Goal: Understand process/instructions

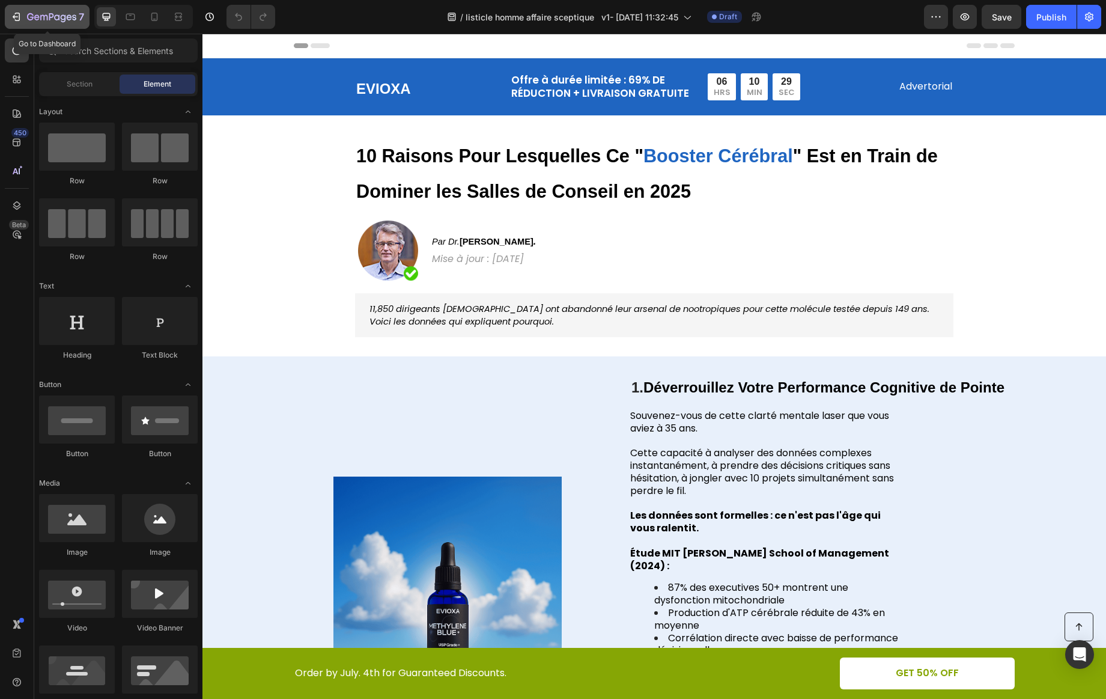
click at [40, 16] on icon "button" at bounding box center [43, 17] width 7 height 5
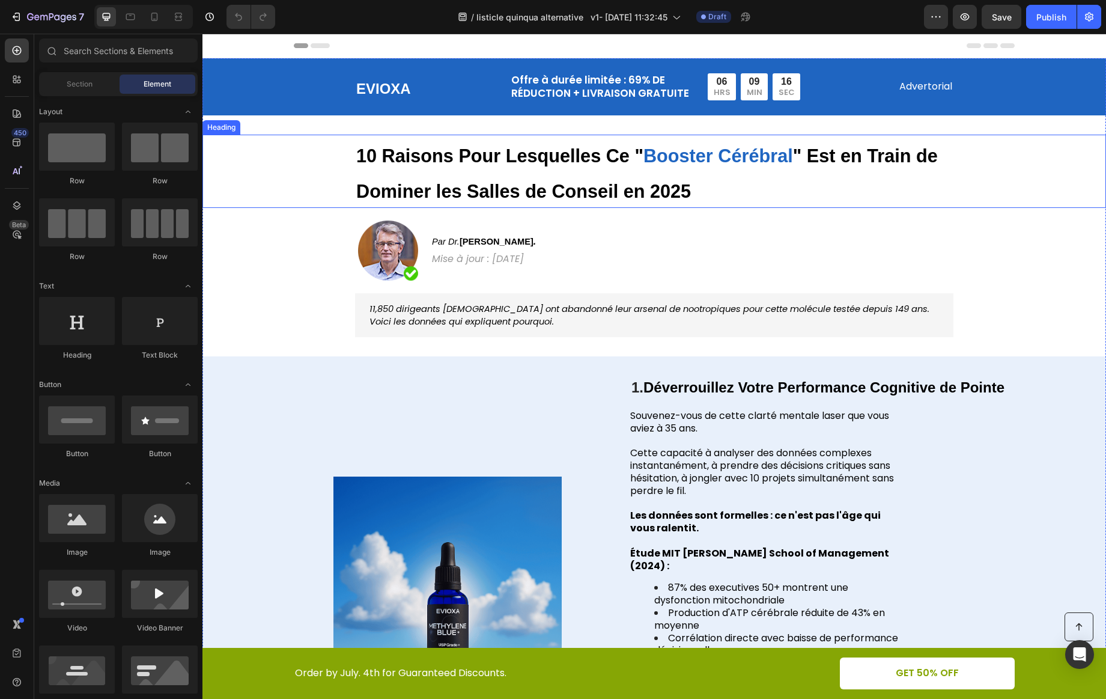
click at [636, 165] on strong "10 Raisons Pour Lesquelles Ce "" at bounding box center [499, 155] width 287 height 20
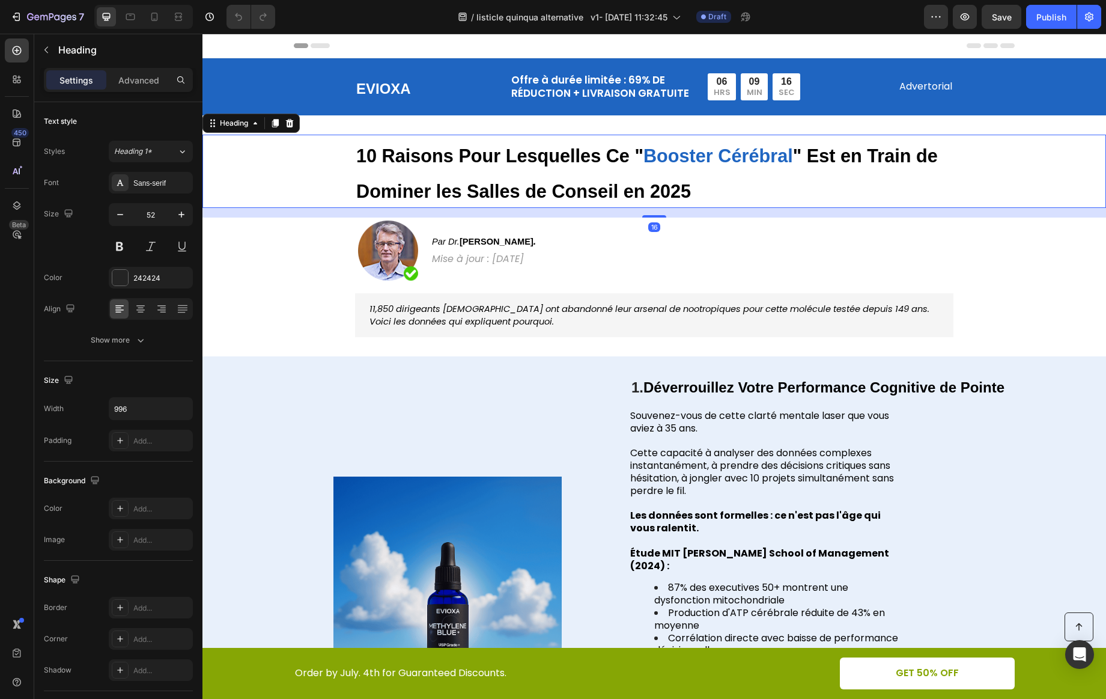
click at [722, 190] on h1 "10 Raisons Pour Lesquelles Ce " Booster Cérébral " Est en Train de Dominer les …" at bounding box center [654, 171] width 598 height 73
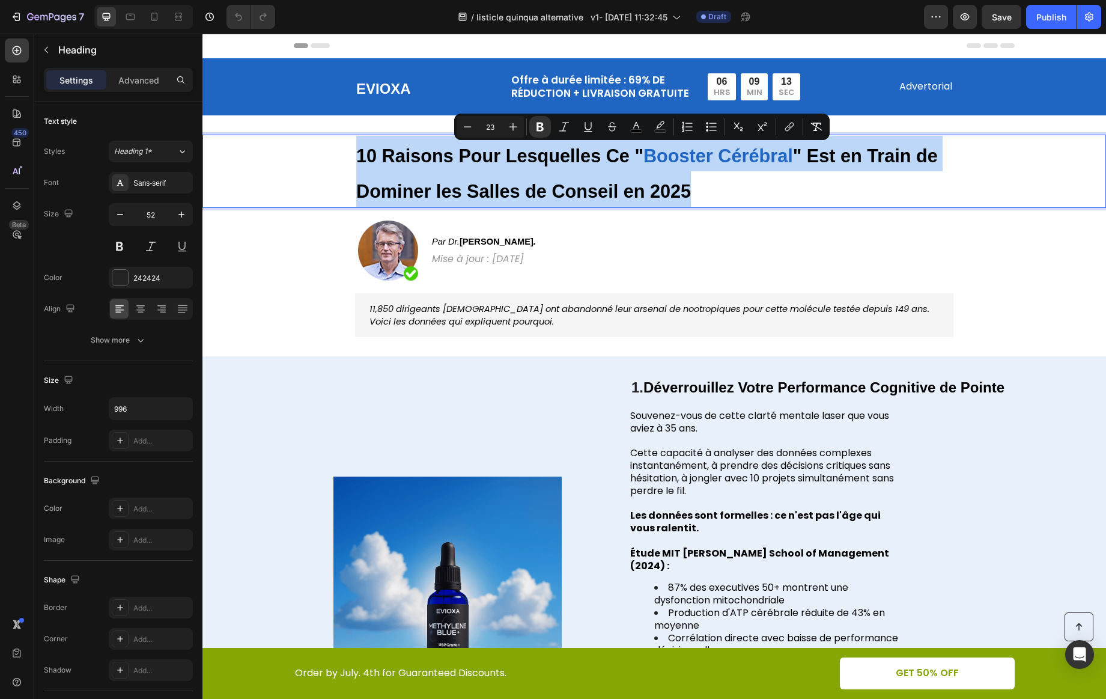
drag, startPoint x: 700, startPoint y: 191, endPoint x: 343, endPoint y: 145, distance: 359.8
click at [343, 145] on div "10 Raisons Pour Lesquelles Ce " Booster Cérébral " Est en Train de Dominer les …" at bounding box center [653, 171] width 879 height 73
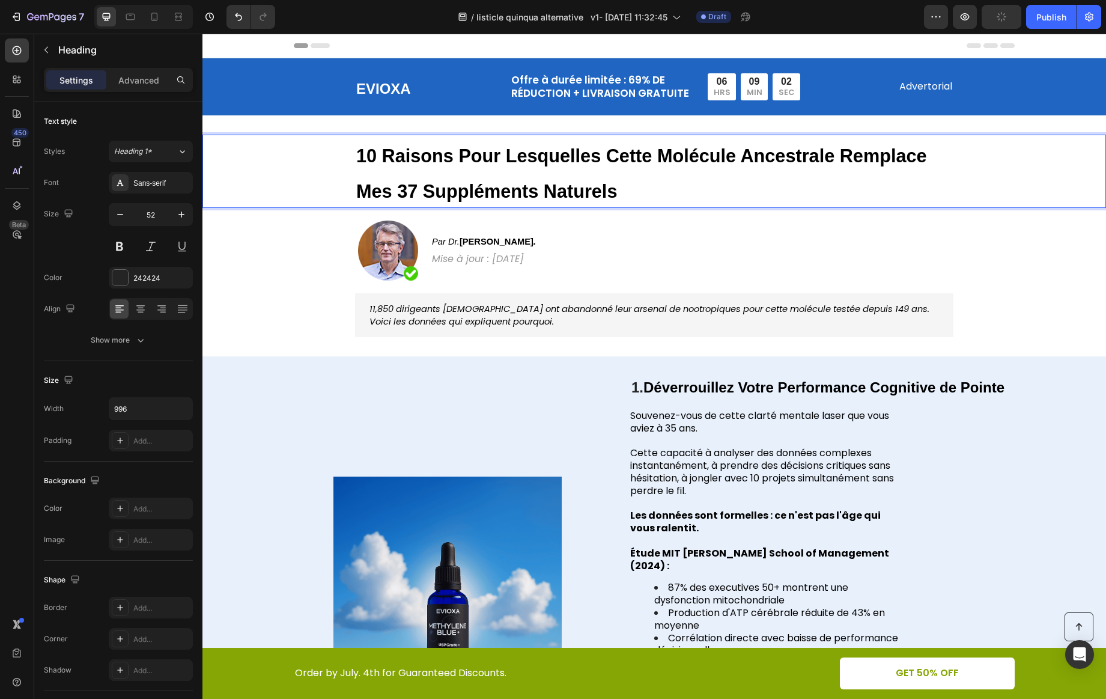
click at [512, 317] on icon "11,850 dirigeants [DEMOGRAPHIC_DATA] ont abandonné leur arsenal de nootropiques…" at bounding box center [649, 315] width 560 height 25
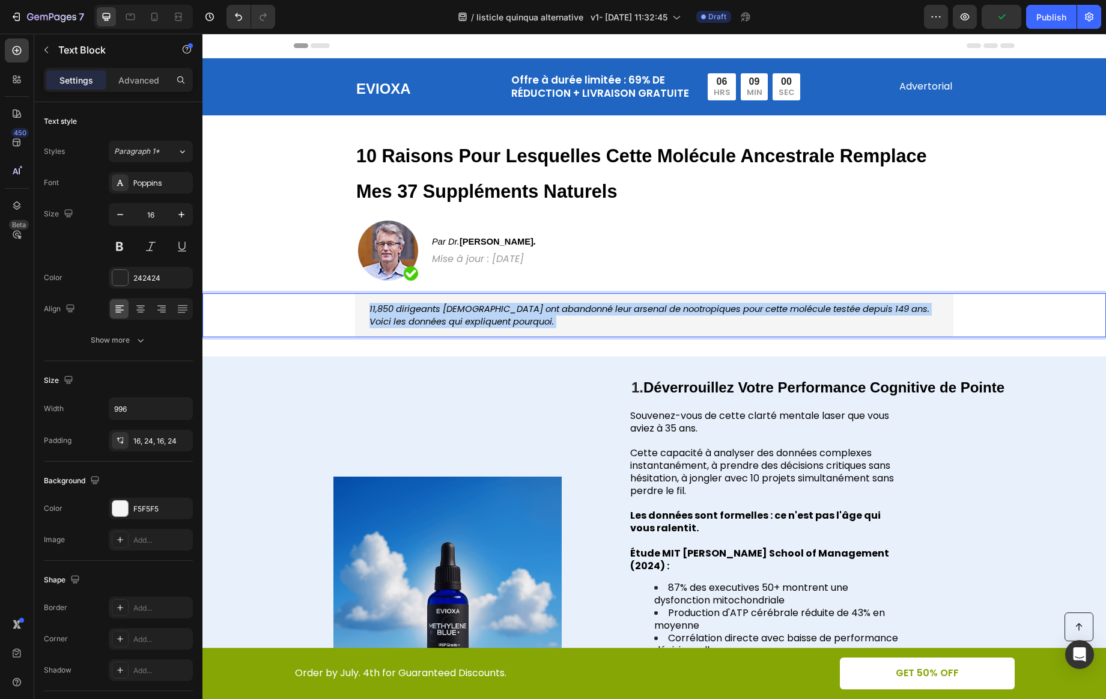
drag, startPoint x: 505, startPoint y: 324, endPoint x: 373, endPoint y: 312, distance: 132.1
click at [373, 312] on p "11,850 dirigeants [DEMOGRAPHIC_DATA] ont abandonné leur arsenal de nootropiques…" at bounding box center [654, 315] width 570 height 25
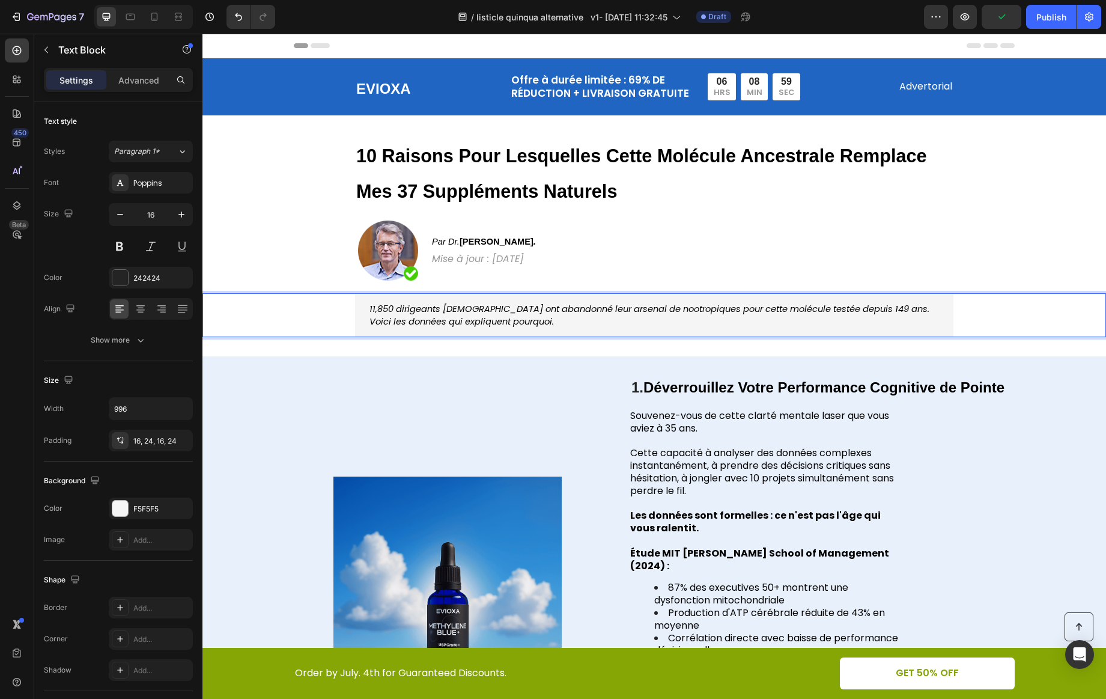
click at [369, 309] on icon "11,850 dirigeants [DEMOGRAPHIC_DATA] ont abandonné leur arsenal de nootropiques…" at bounding box center [649, 315] width 560 height 25
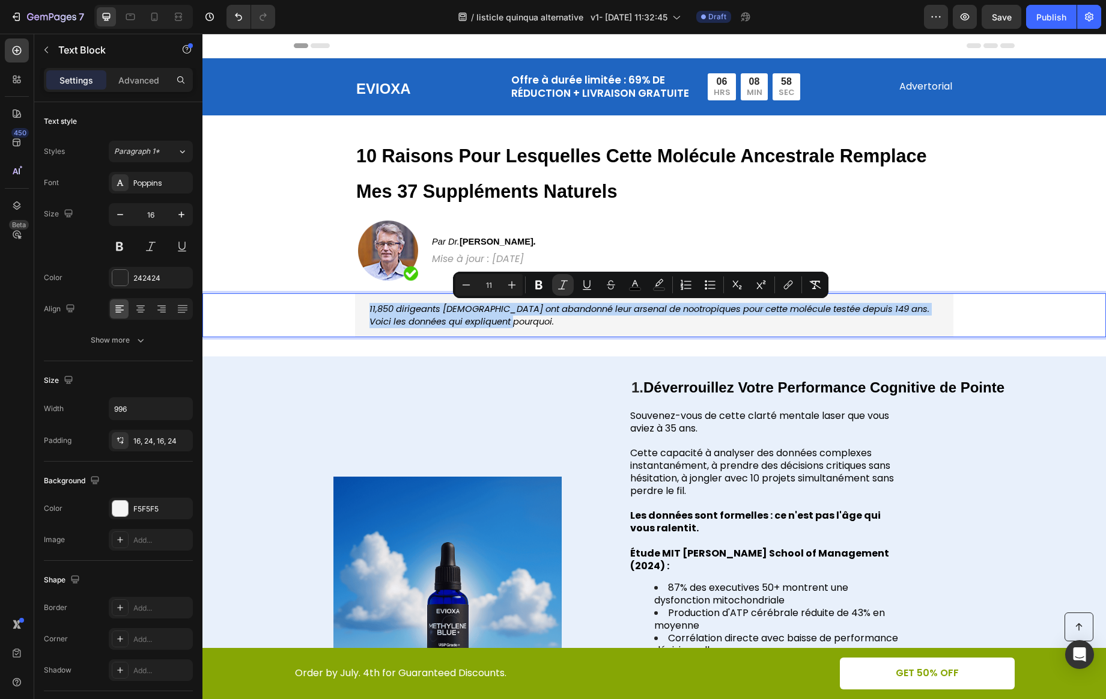
drag, startPoint x: 363, startPoint y: 309, endPoint x: 538, endPoint y: 335, distance: 176.1
click at [538, 335] on div "11,850 dirigeants [DEMOGRAPHIC_DATA] ont abandonné leur arsenal de nootropiques…" at bounding box center [654, 315] width 598 height 44
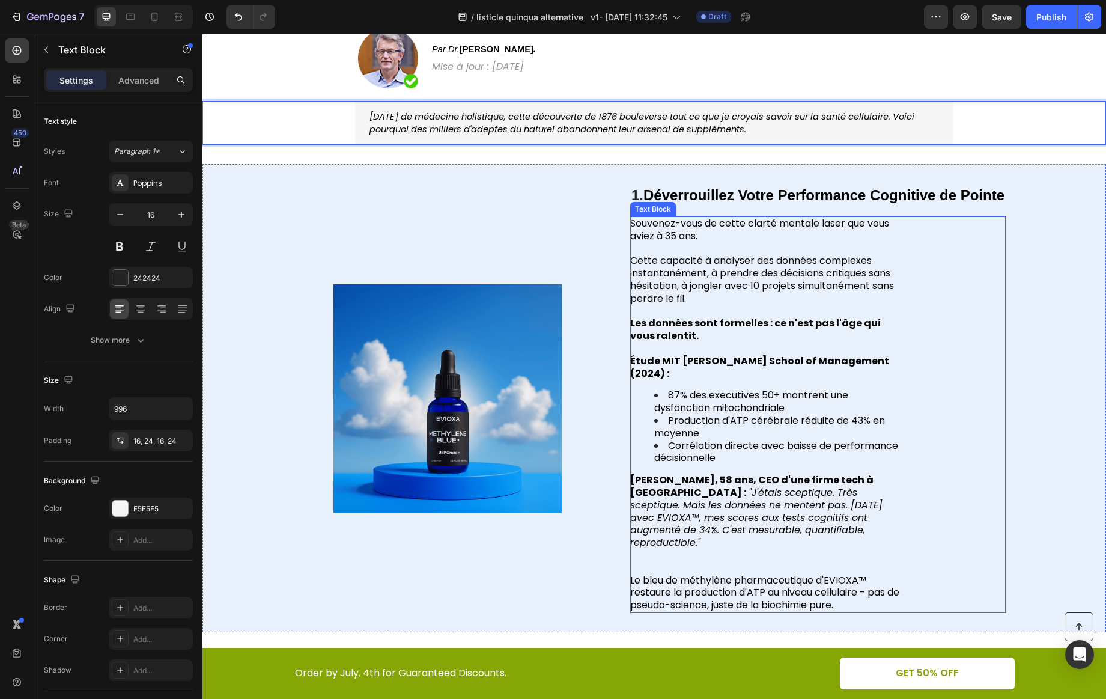
scroll to position [193, 0]
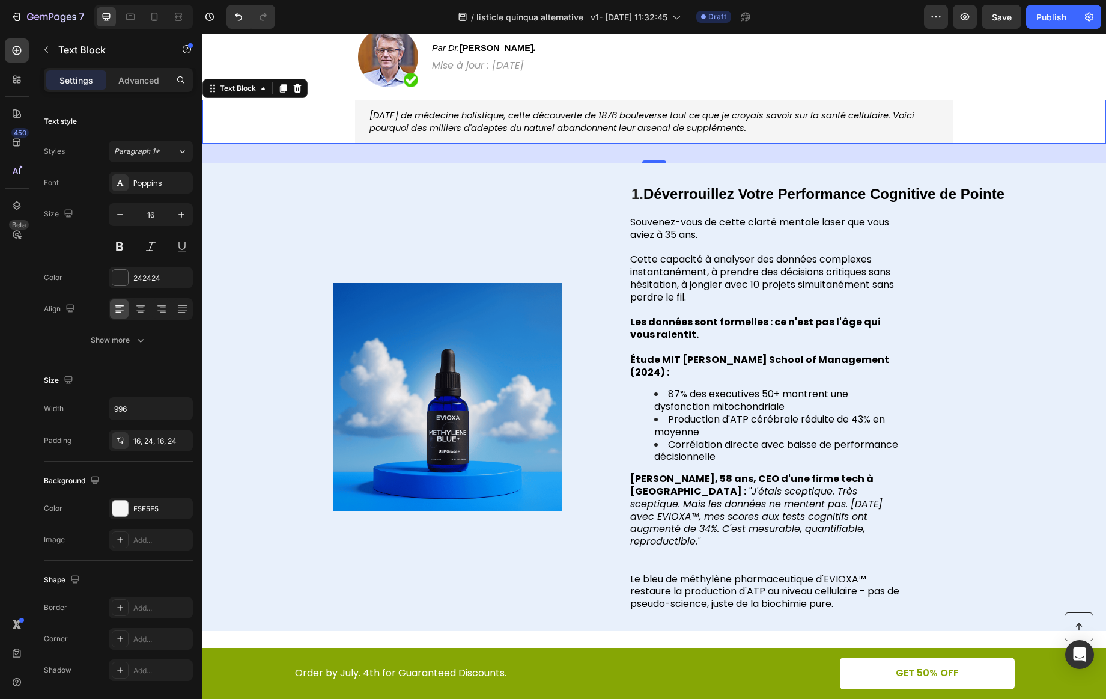
click at [652, 192] on strong "Déverrouillez Votre Performance Cognitive de Pointe" at bounding box center [823, 194] width 361 height 16
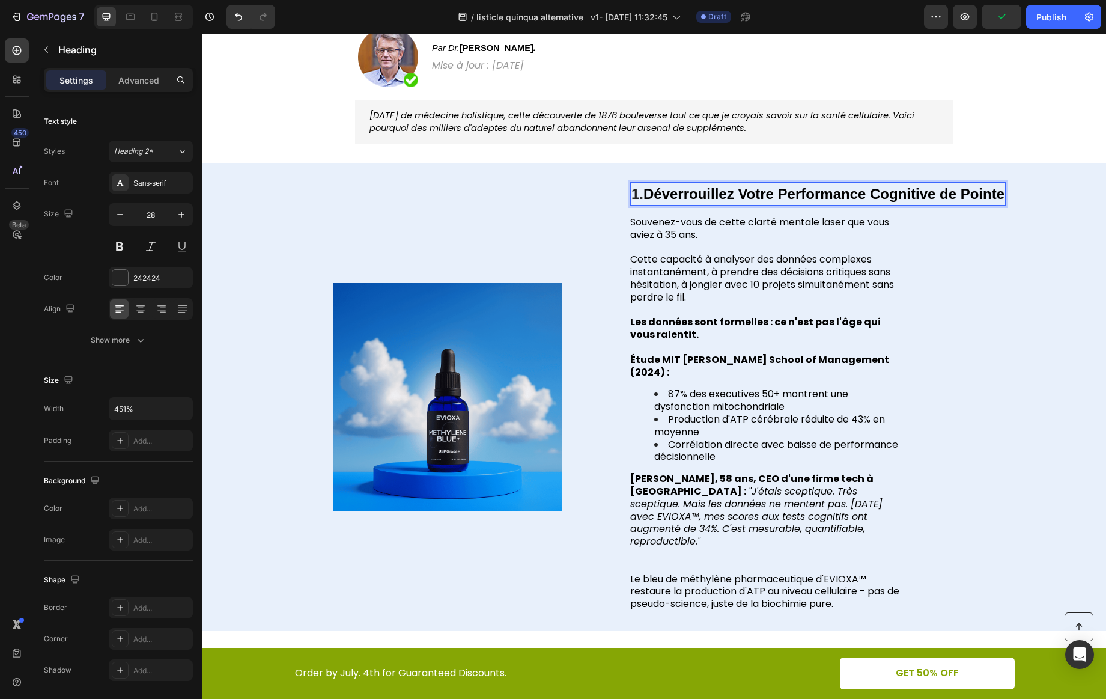
click at [1000, 194] on strong "Déverrouillez Votre Performance Cognitive de Pointe" at bounding box center [823, 194] width 361 height 16
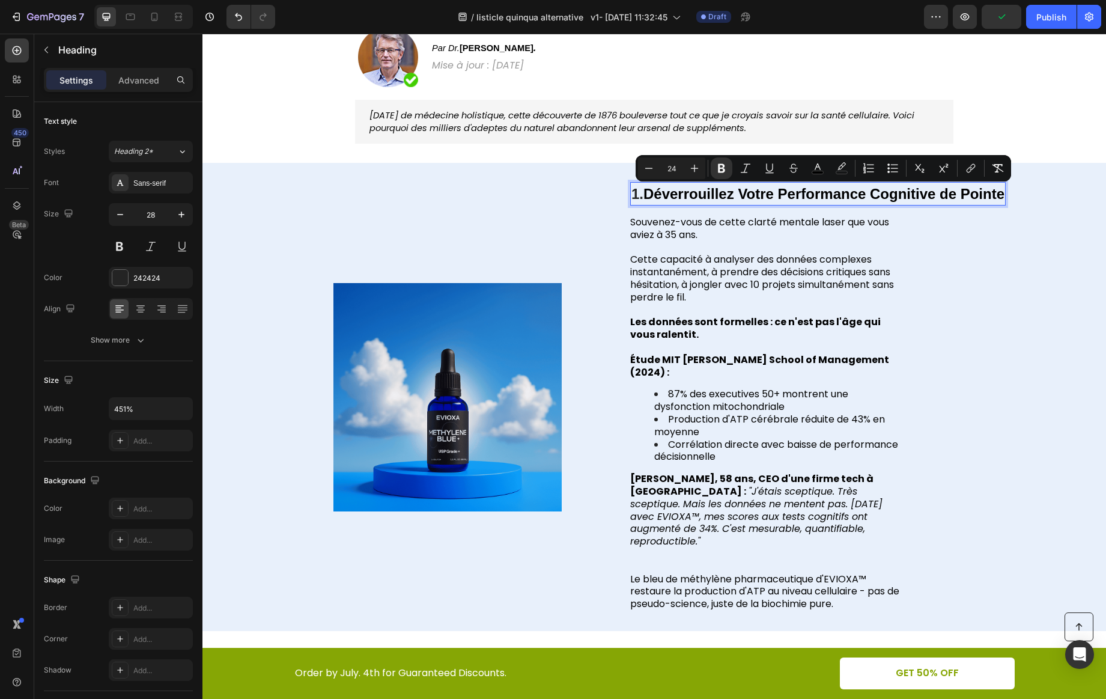
drag, startPoint x: 1001, startPoint y: 194, endPoint x: 642, endPoint y: 192, distance: 359.9
click at [643, 192] on strong "Déverrouillez Votre Performance Cognitive de Pointe" at bounding box center [823, 194] width 361 height 16
